Goal: Information Seeking & Learning: Find specific fact

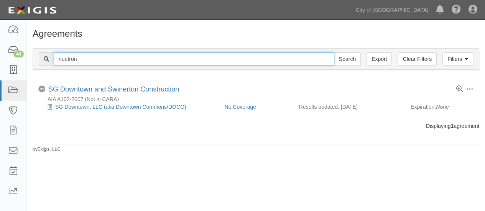
drag, startPoint x: 79, startPoint y: 59, endPoint x: 38, endPoint y: 60, distance: 41.1
click at [38, 60] on div "Filters Clear Filters Export nuetron Search Filters" at bounding box center [256, 59] width 446 height 21
type input "lime"
click at [334, 53] on input "Search" at bounding box center [347, 59] width 27 height 13
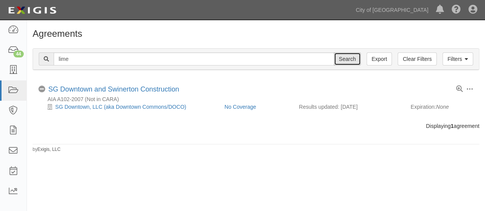
click at [346, 59] on input "Search" at bounding box center [347, 59] width 27 height 13
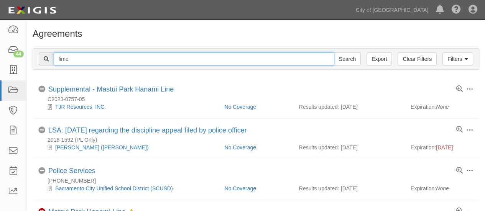
drag, startPoint x: 70, startPoint y: 59, endPoint x: 39, endPoint y: 60, distance: 30.7
click at [39, 60] on div "lime Search" at bounding box center [200, 59] width 322 height 13
type input "nuetron"
click at [334, 53] on input "Search" at bounding box center [347, 59] width 27 height 13
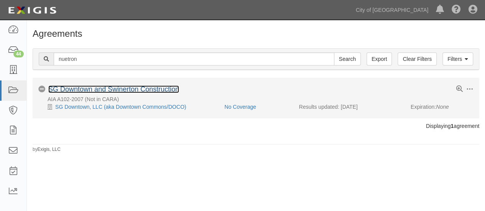
click at [78, 89] on link "SG Downtown and Swinerton Construction" at bounding box center [113, 90] width 131 height 8
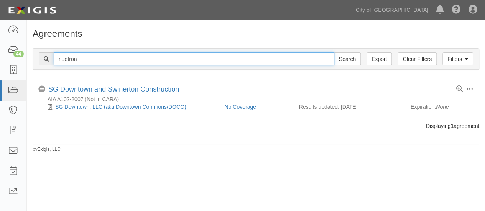
click at [86, 58] on input "nuetron" at bounding box center [194, 59] width 281 height 13
type input "nuetron hlodings"
click at [334, 53] on input "Search" at bounding box center [347, 59] width 27 height 13
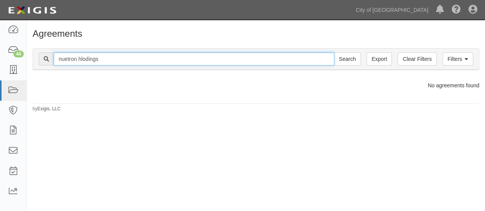
click at [85, 58] on input "nuetron hlodings" at bounding box center [194, 59] width 281 height 13
type input "nuetron holdings"
click at [334, 53] on input "Search" at bounding box center [347, 59] width 27 height 13
click at [67, 58] on input "nuetron holdings" at bounding box center [194, 59] width 281 height 13
type input "neutron holdings"
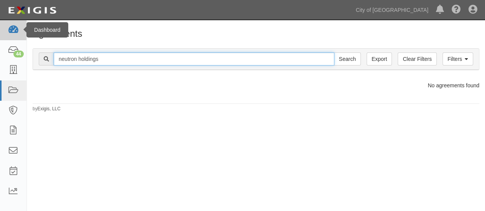
click at [334, 53] on input "Search" at bounding box center [347, 59] width 27 height 13
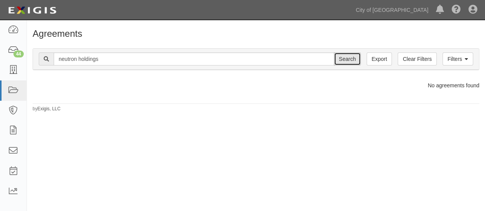
click at [346, 58] on input "Search" at bounding box center [347, 59] width 27 height 13
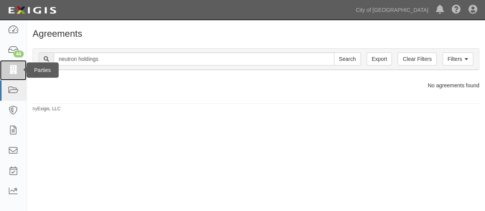
click at [13, 66] on icon at bounding box center [13, 70] width 11 height 9
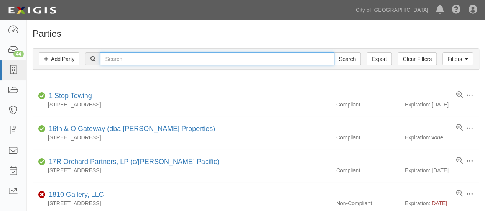
click at [114, 57] on input "text" at bounding box center [217, 59] width 234 height 13
type input "neutron holdings"
click at [334, 53] on input "Search" at bounding box center [347, 59] width 27 height 13
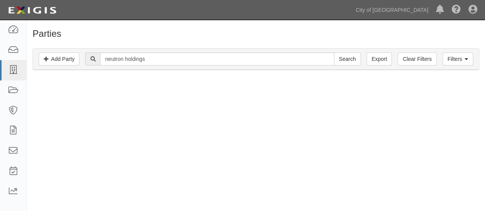
click at [349, 56] on input "Search" at bounding box center [347, 59] width 27 height 13
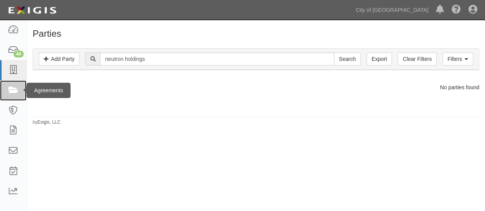
click at [13, 92] on icon at bounding box center [13, 90] width 11 height 9
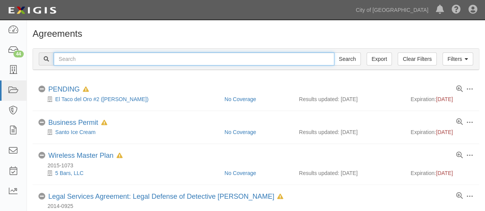
click at [59, 57] on input "text" at bounding box center [194, 59] width 281 height 13
type input "neutron"
click at [334, 53] on input "Search" at bounding box center [347, 59] width 27 height 13
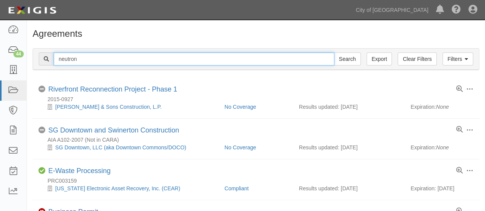
click at [84, 58] on input "neutron" at bounding box center [194, 59] width 281 height 13
type input "neutron holdongs"
click at [334, 53] on input "Search" at bounding box center [347, 59] width 27 height 13
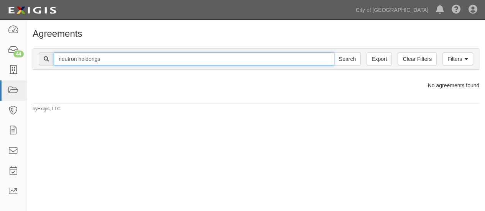
click at [90, 58] on input "neutron holdongs" at bounding box center [194, 59] width 281 height 13
type input "neutron holdings"
click at [334, 53] on input "Search" at bounding box center [347, 59] width 27 height 13
drag, startPoint x: 106, startPoint y: 61, endPoint x: 37, endPoint y: 63, distance: 69.5
click at [37, 63] on div "Filters Clear Filters Export neutron holdings Search Filters" at bounding box center [256, 59] width 446 height 21
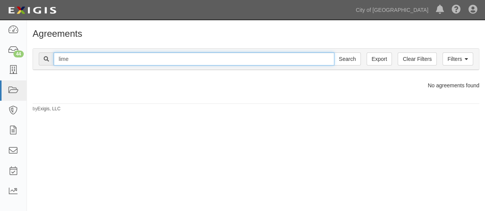
type input "lime"
click at [334, 53] on input "Search" at bounding box center [347, 59] width 27 height 13
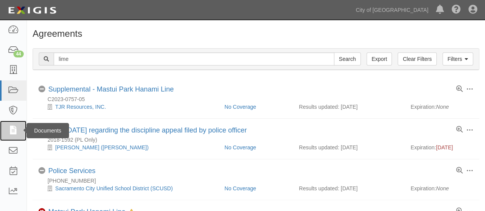
click at [13, 129] on icon at bounding box center [13, 131] width 11 height 9
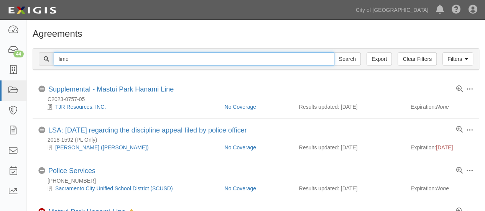
drag, startPoint x: 69, startPoint y: 59, endPoint x: 49, endPoint y: 58, distance: 20.4
click at [49, 58] on div "lime Search" at bounding box center [200, 59] width 322 height 13
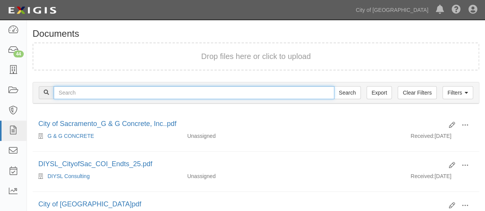
click at [67, 93] on input "text" at bounding box center [194, 92] width 281 height 13
type input "neutron holdings"
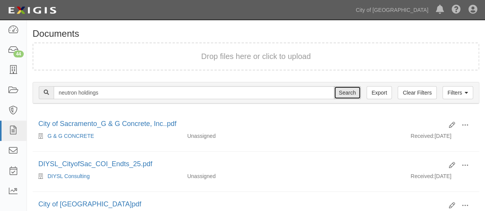
click at [351, 95] on input "Search" at bounding box center [347, 92] width 27 height 13
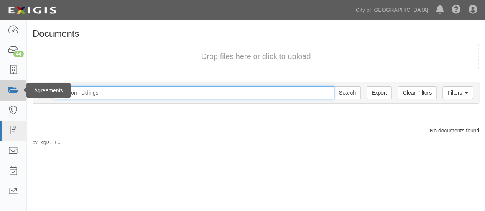
drag, startPoint x: 100, startPoint y: 92, endPoint x: 6, endPoint y: 98, distance: 94.2
click at [6, 98] on body "Toggle navigation Dashboard 44 Inbox Parties Agreements Coverages Documents Mes…" at bounding box center [242, 106] width 485 height 213
type input "lime"
click at [334, 86] on input "Search" at bounding box center [347, 92] width 27 height 13
